Goal: Task Accomplishment & Management: Use online tool/utility

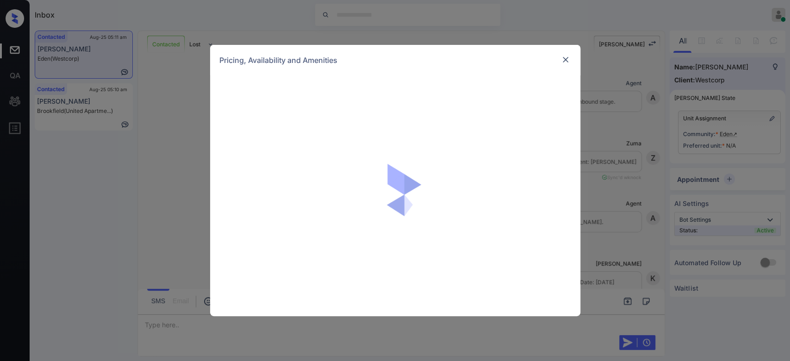
scroll to position [588, 0]
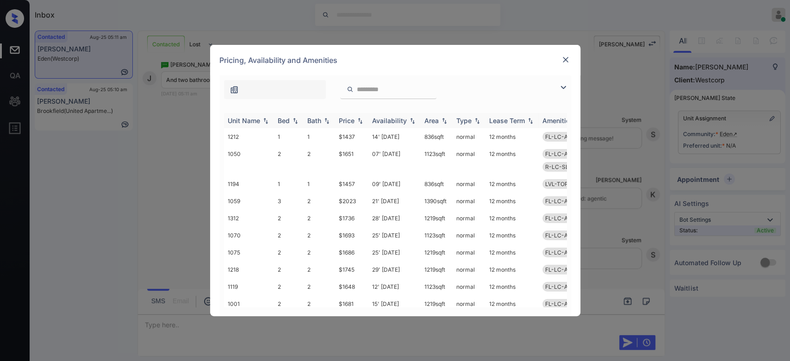
click at [357, 118] on img at bounding box center [359, 121] width 9 height 6
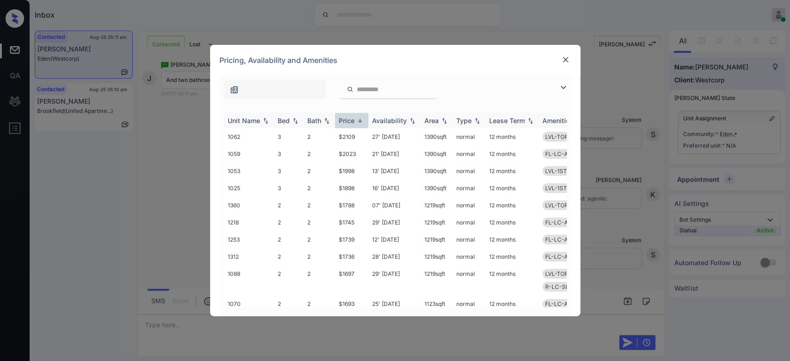
click at [357, 118] on img at bounding box center [359, 120] width 9 height 7
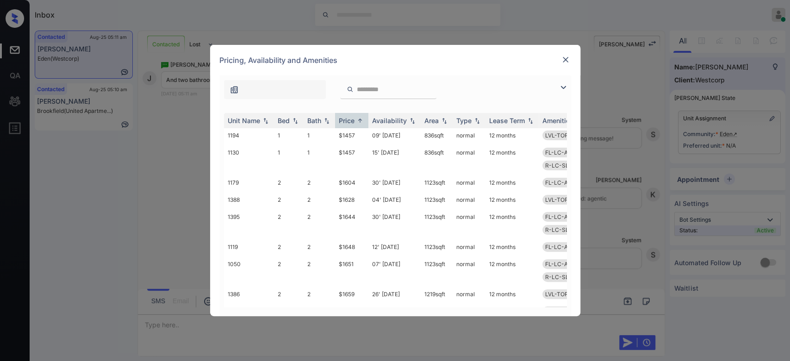
scroll to position [162, 0]
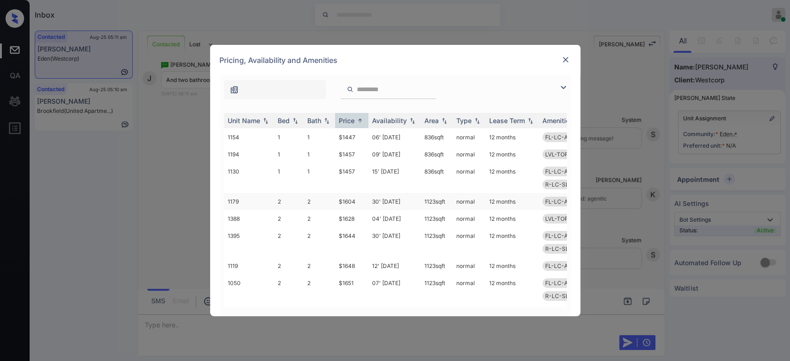
click at [344, 193] on td "$1604" at bounding box center [351, 201] width 33 height 17
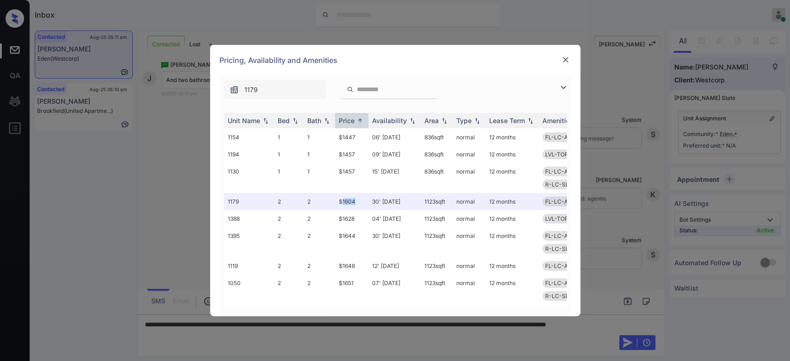
click at [566, 61] on img at bounding box center [565, 59] width 9 height 9
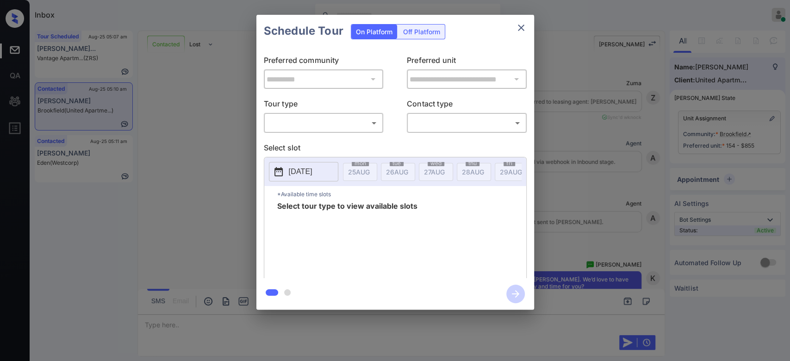
scroll to position [1829, 0]
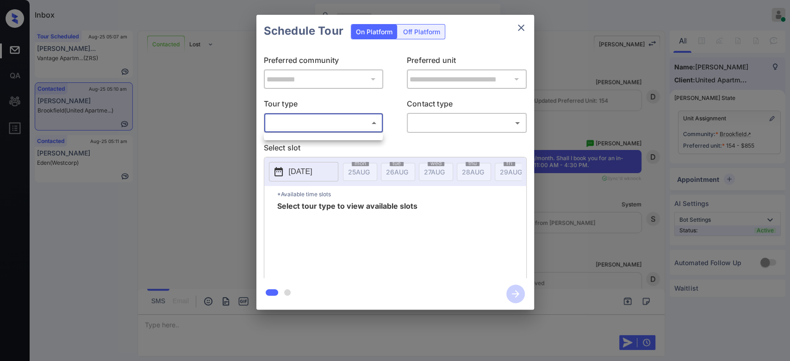
click at [342, 124] on body "Inbox Mukesh Online Set yourself offline Set yourself on break Profile Switch t…" at bounding box center [395, 180] width 790 height 361
click at [289, 141] on div at bounding box center [395, 180] width 790 height 361
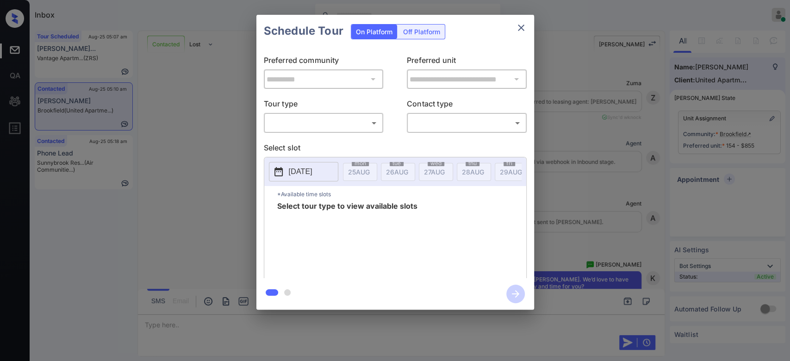
scroll to position [2102, 0]
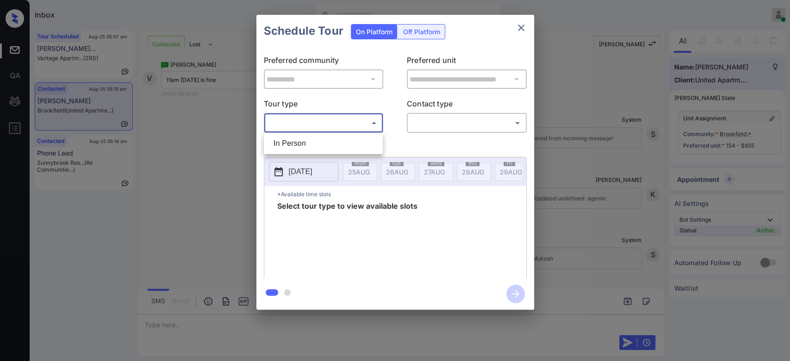
click at [367, 127] on body "Inbox Mukesh Online Set yourself offline Set yourself on break Profile Switch t…" at bounding box center [395, 180] width 790 height 361
click at [300, 141] on li "In Person" at bounding box center [323, 143] width 114 height 17
type input "********"
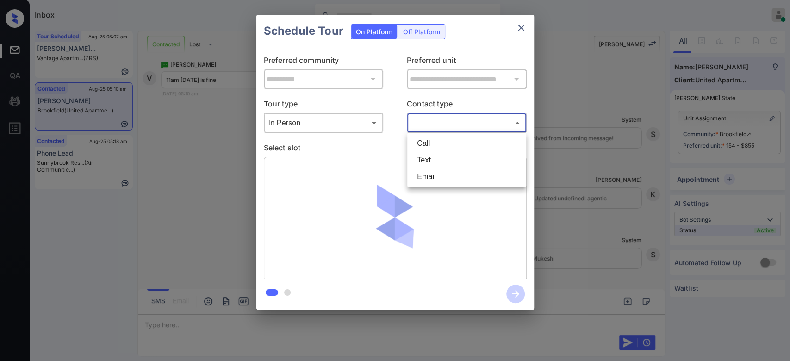
click at [425, 128] on body "Inbox Mukesh Online Set yourself offline Set yourself on break Profile Switch t…" at bounding box center [395, 180] width 790 height 361
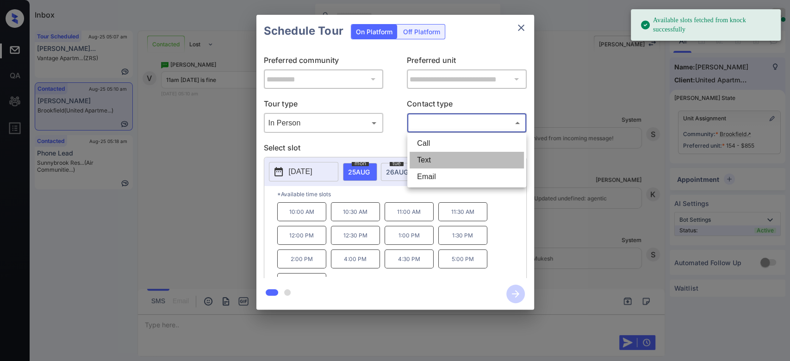
click at [427, 160] on li "Text" at bounding box center [467, 160] width 114 height 17
type input "****"
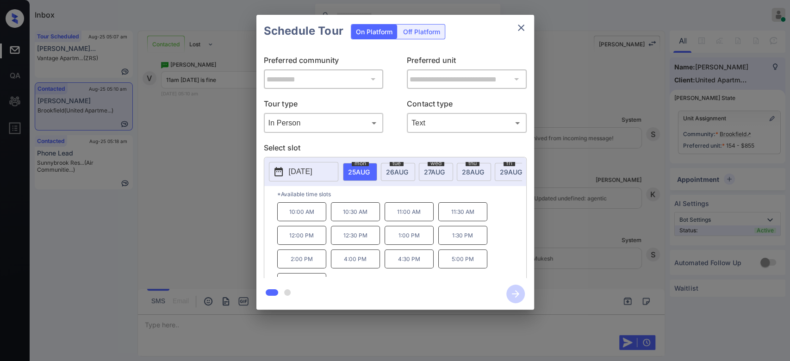
click at [312, 171] on p "[DATE]" at bounding box center [301, 171] width 24 height 11
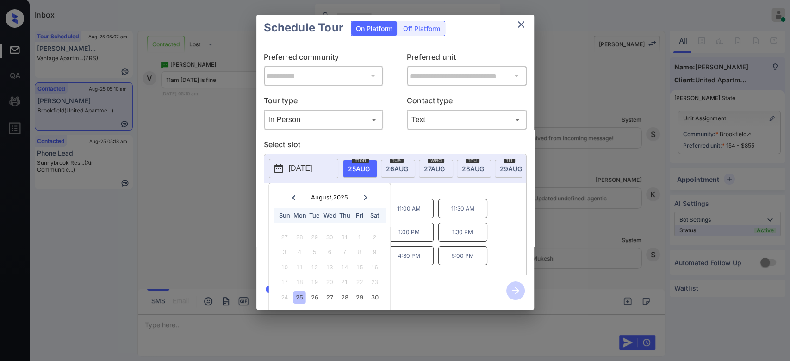
scroll to position [28, 0]
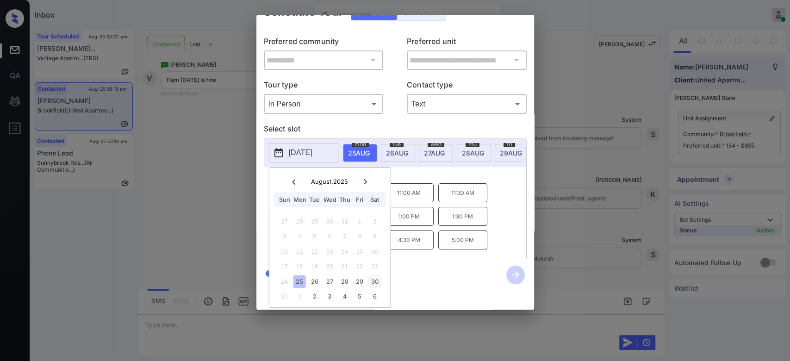
click at [375, 275] on div "30" at bounding box center [374, 281] width 12 height 12
click at [378, 275] on div "30" at bounding box center [374, 281] width 12 height 12
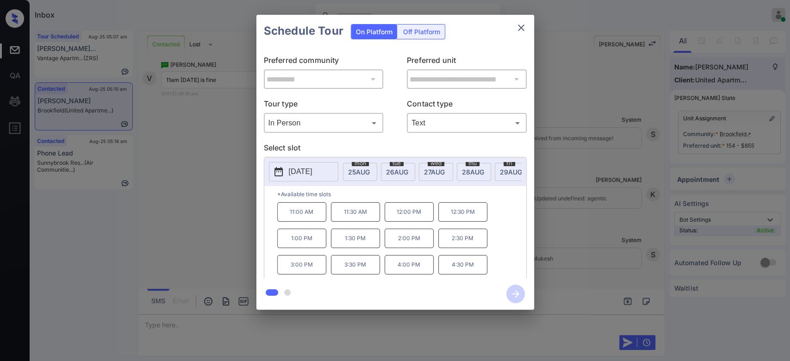
click at [507, 201] on div "*Available time slots 11:00 AM 11:30 AM 12:00 PM 12:30 PM 1:00 PM 1:30 PM 2:00 …" at bounding box center [395, 233] width 262 height 95
click at [518, 26] on icon "close" at bounding box center [521, 27] width 11 height 11
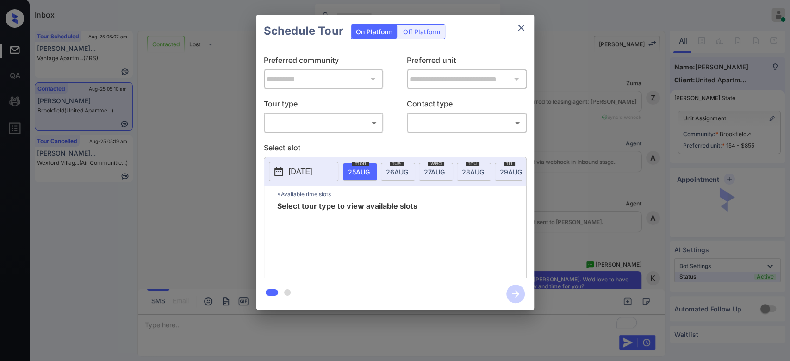
scroll to position [2157, 0]
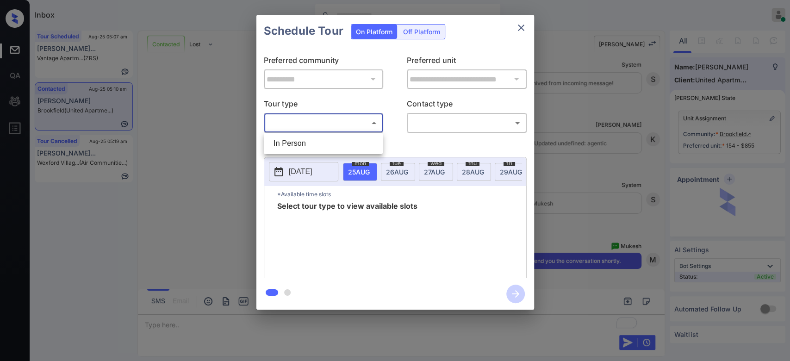
click at [364, 124] on body "Inbox Mukesh Online Set yourself offline Set yourself on break Profile Switch t…" at bounding box center [395, 180] width 790 height 361
click at [315, 141] on li "In Person" at bounding box center [323, 143] width 114 height 17
type input "********"
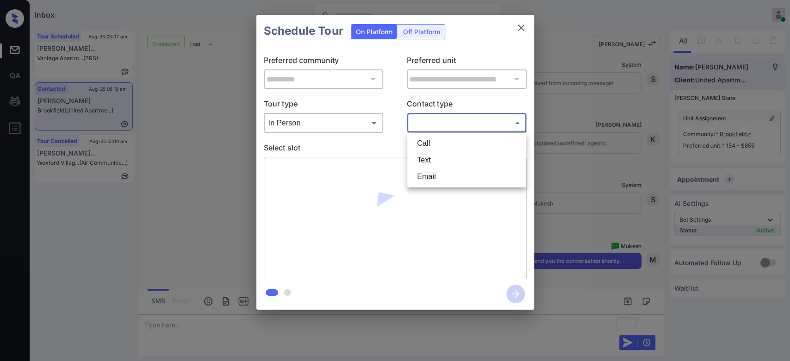
drag, startPoint x: 464, startPoint y: 121, endPoint x: 441, endPoint y: 158, distance: 43.7
click at [441, 158] on body "Inbox Mukesh Online Set yourself offline Set yourself on break Profile Switch t…" at bounding box center [395, 180] width 790 height 361
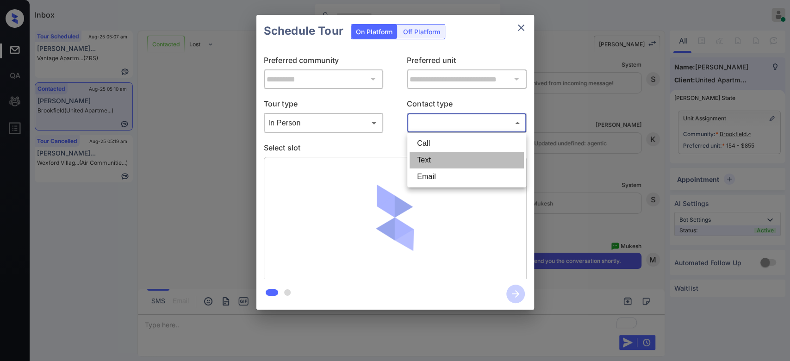
click at [441, 158] on li "Text" at bounding box center [467, 160] width 114 height 17
type input "****"
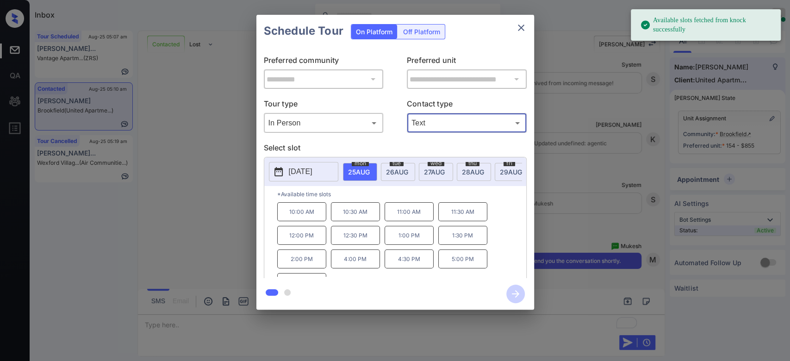
click at [306, 173] on p "[DATE]" at bounding box center [301, 171] width 24 height 11
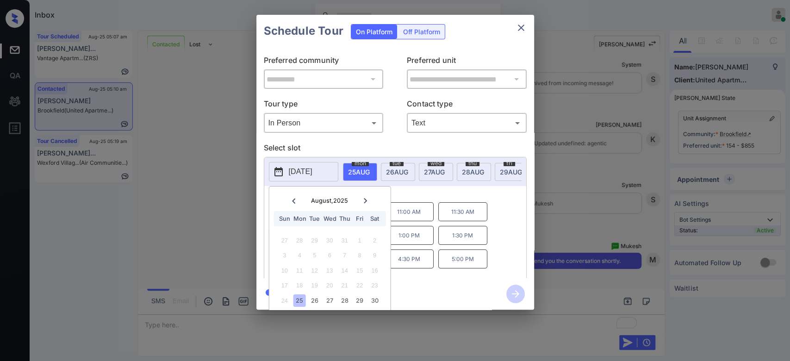
scroll to position [28, 0]
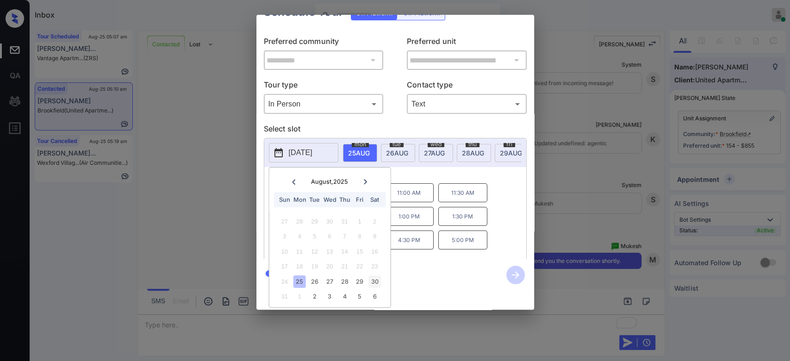
click at [372, 275] on div "30" at bounding box center [374, 281] width 12 height 12
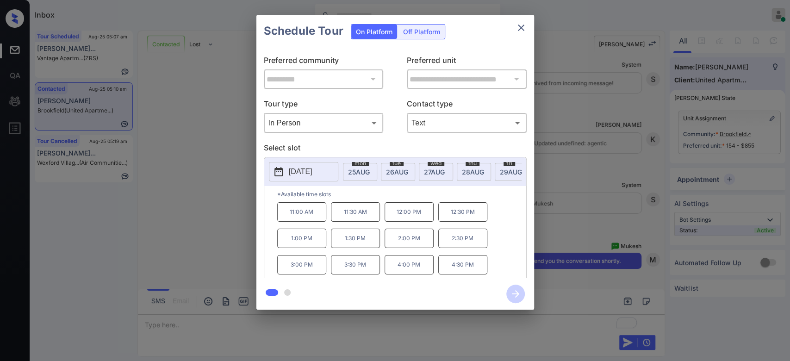
click at [499, 184] on div "2025-08-30 mon 25 AUG tue 26 AUG wed 27 AUG thu 28 AUG fri 29 AUG sat 30 AUG su…" at bounding box center [395, 219] width 263 height 124
click at [304, 221] on p "11:00 AM" at bounding box center [301, 211] width 49 height 19
click at [517, 287] on icon "button" at bounding box center [515, 294] width 19 height 19
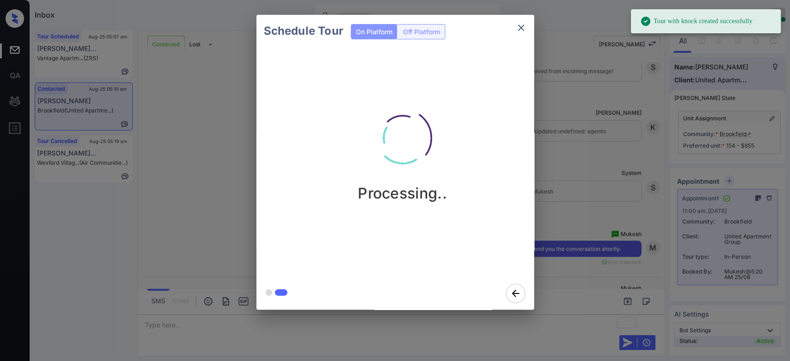
click at [608, 145] on div "Schedule Tour On Platform Off Platform Processing.." at bounding box center [395, 162] width 790 height 324
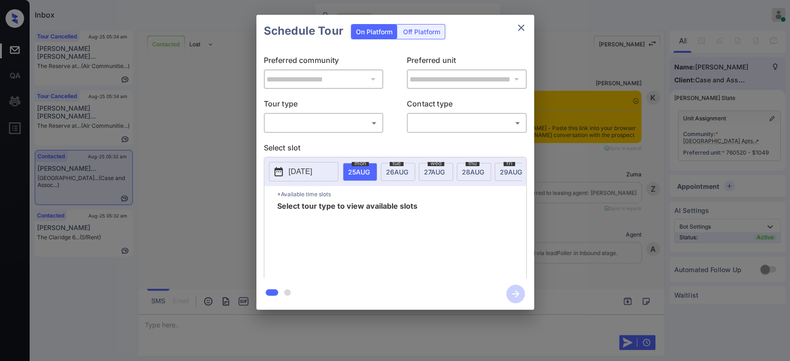
scroll to position [1916, 0]
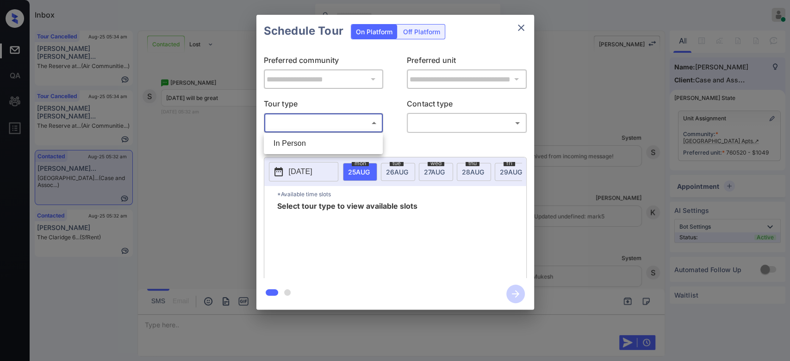
click at [367, 116] on body "Inbox Mukesh Online Set yourself offline Set yourself on break Profile Switch t…" at bounding box center [395, 180] width 790 height 361
click at [325, 148] on li "In Person" at bounding box center [323, 143] width 114 height 17
type input "********"
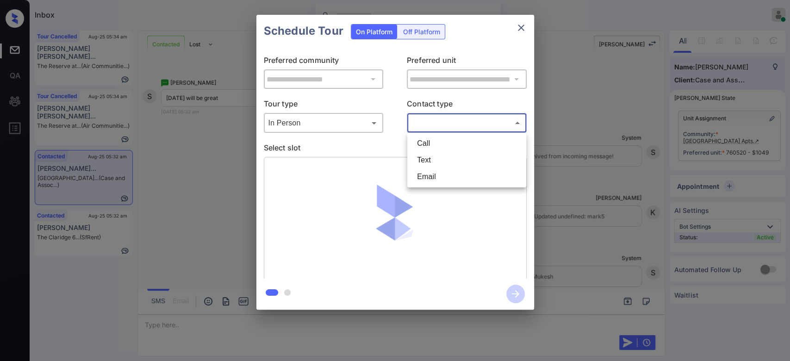
click at [455, 125] on body "Inbox Mukesh Online Set yourself offline Set yourself on break Profile Switch t…" at bounding box center [395, 180] width 790 height 361
click at [439, 166] on li "Text" at bounding box center [467, 160] width 114 height 17
type input "****"
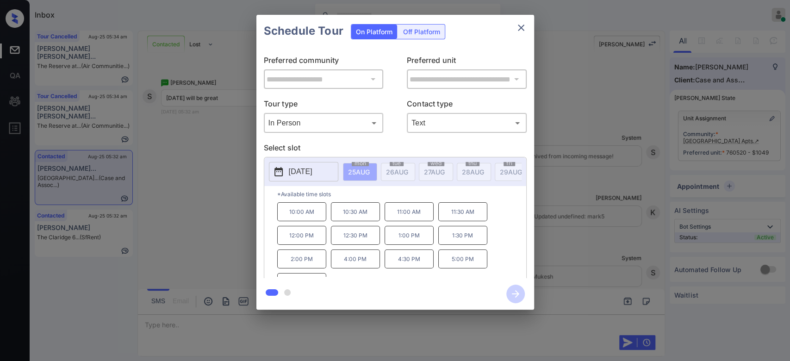
click at [306, 167] on p "[DATE]" at bounding box center [301, 171] width 24 height 11
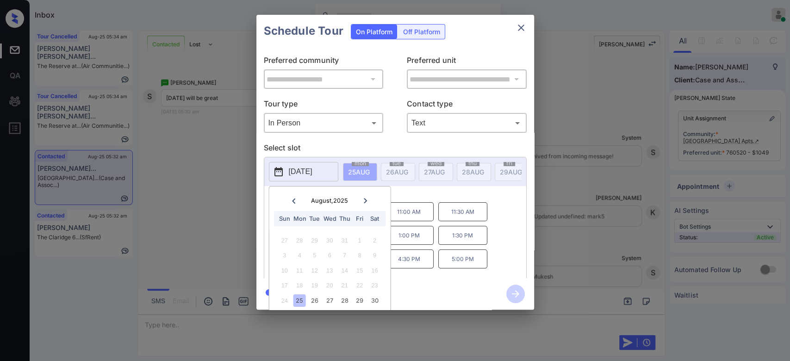
scroll to position [28, 0]
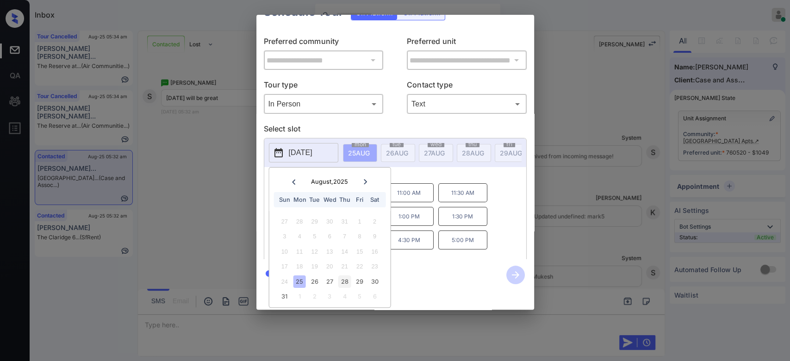
click at [346, 275] on div "28" at bounding box center [344, 281] width 12 height 12
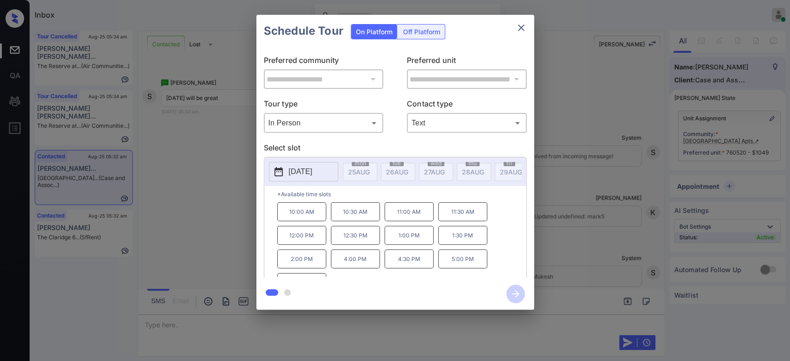
scroll to position [0, 0]
click at [507, 172] on div "2025-08-28 mon 25 AUG tue 26 AUG wed 27 AUG thu 28 AUG fri 29 AUG sat 30 AUG su…" at bounding box center [395, 219] width 263 height 124
click at [218, 184] on div "**********" at bounding box center [395, 162] width 790 height 324
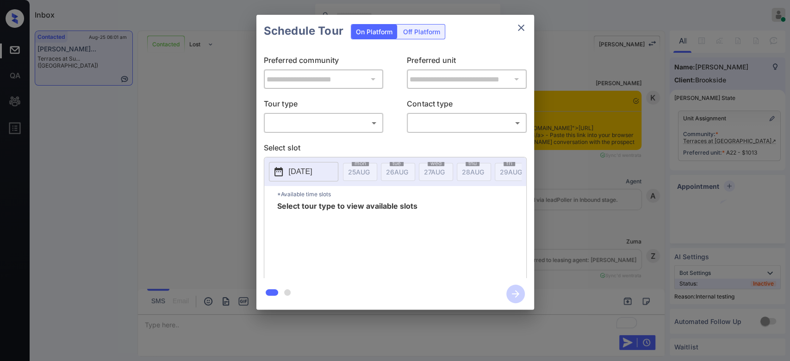
scroll to position [1422, 0]
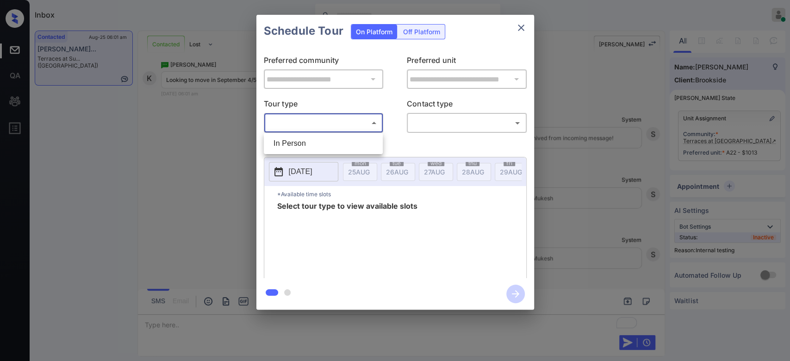
click at [341, 124] on body "Inbox Mukesh Online Set yourself offline Set yourself on break Profile Switch t…" at bounding box center [395, 180] width 790 height 361
click at [149, 178] on div at bounding box center [395, 180] width 790 height 361
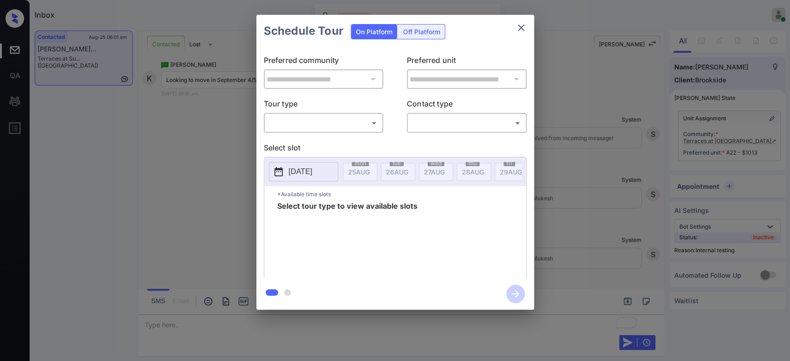
click at [189, 170] on div "**********" at bounding box center [395, 162] width 790 height 324
